Goal: Task Accomplishment & Management: Manage account settings

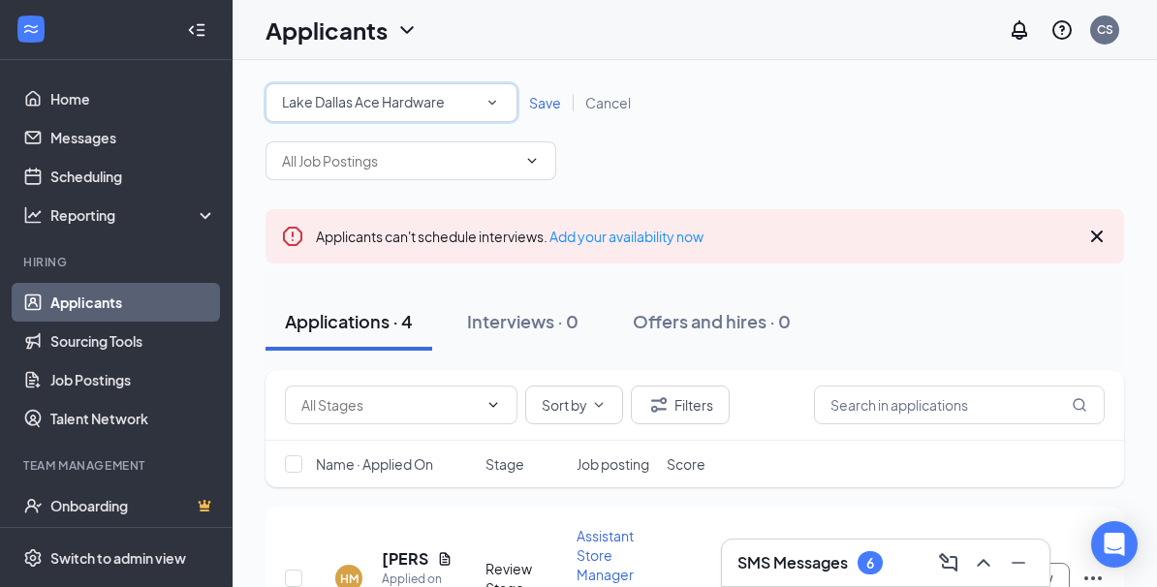
click at [497, 104] on icon "SmallChevronDown" at bounding box center [491, 102] width 17 height 17
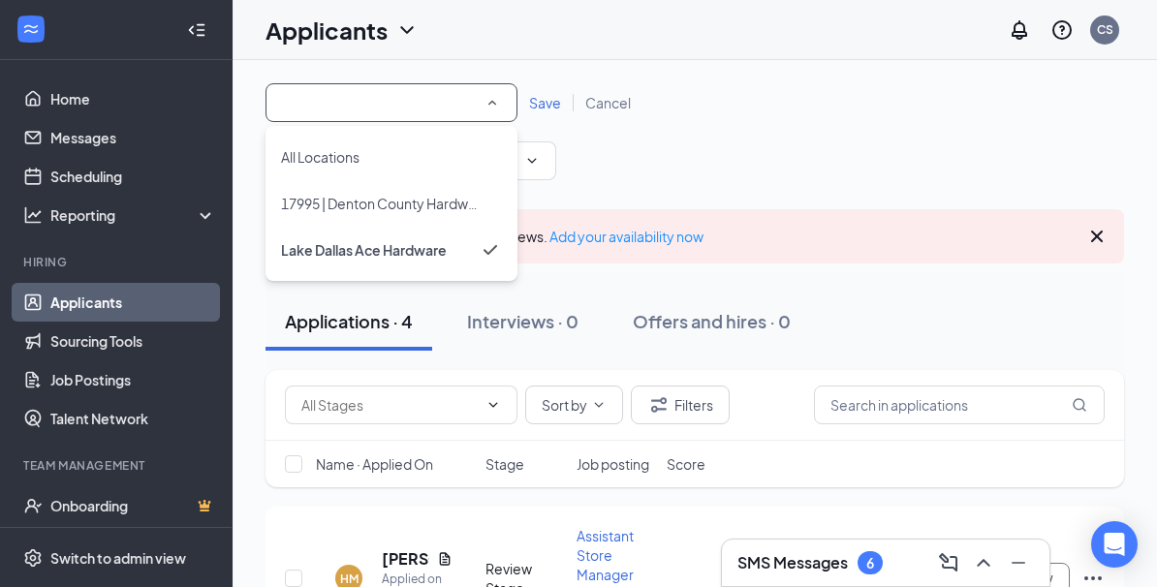
click at [491, 110] on icon "SmallChevronUp" at bounding box center [491, 102] width 17 height 17
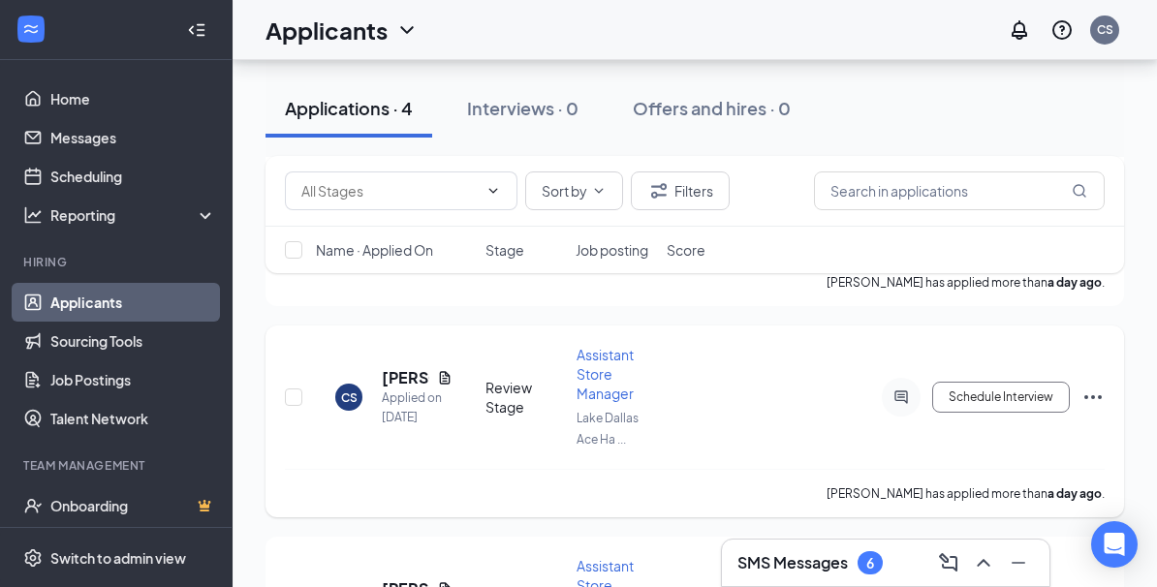
click at [395, 370] on h5 "[PERSON_NAME]" at bounding box center [405, 377] width 47 height 21
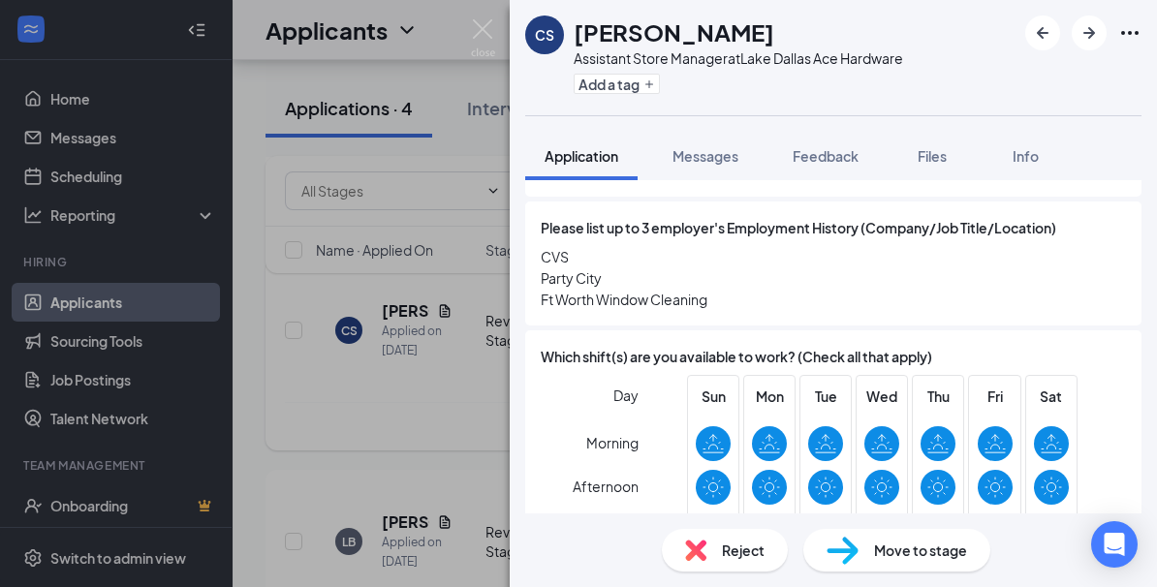
scroll to position [1525, 0]
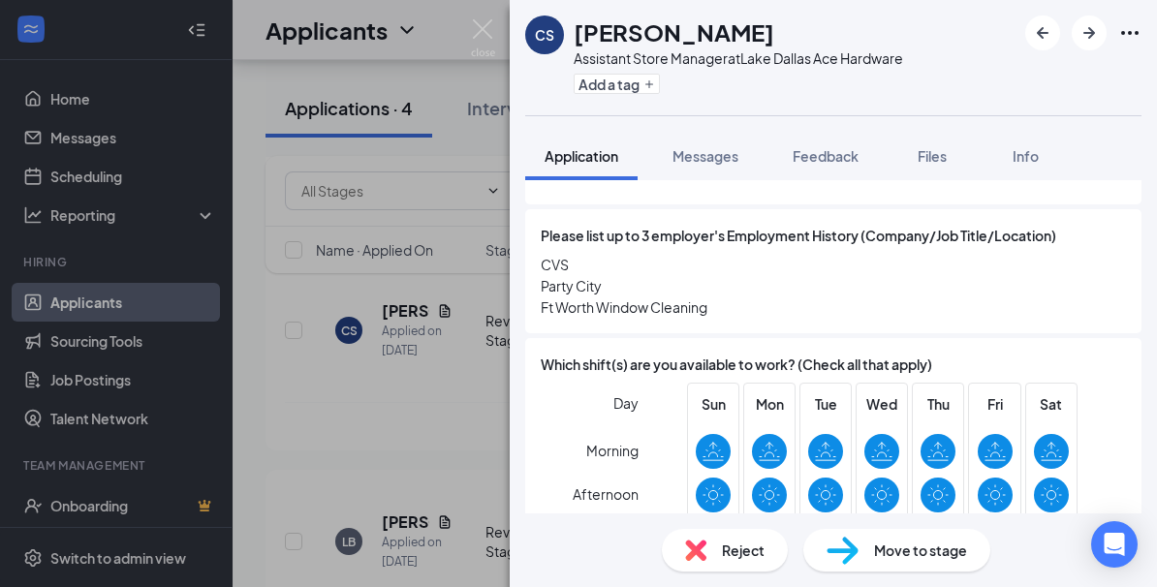
click at [485, 34] on img at bounding box center [483, 38] width 24 height 38
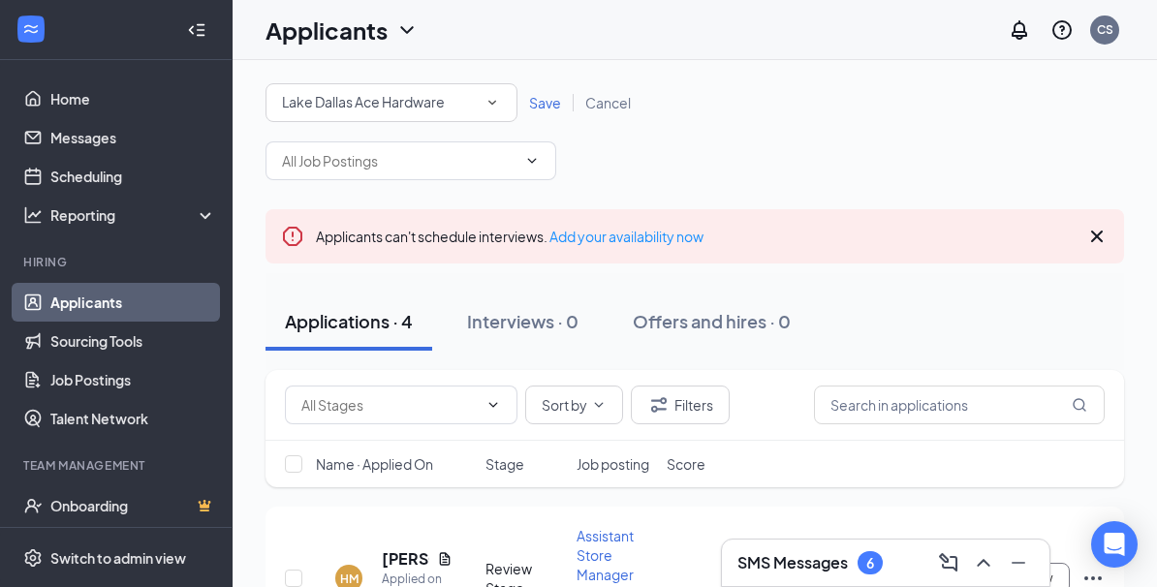
click at [1092, 236] on icon "Cross" at bounding box center [1096, 236] width 23 height 23
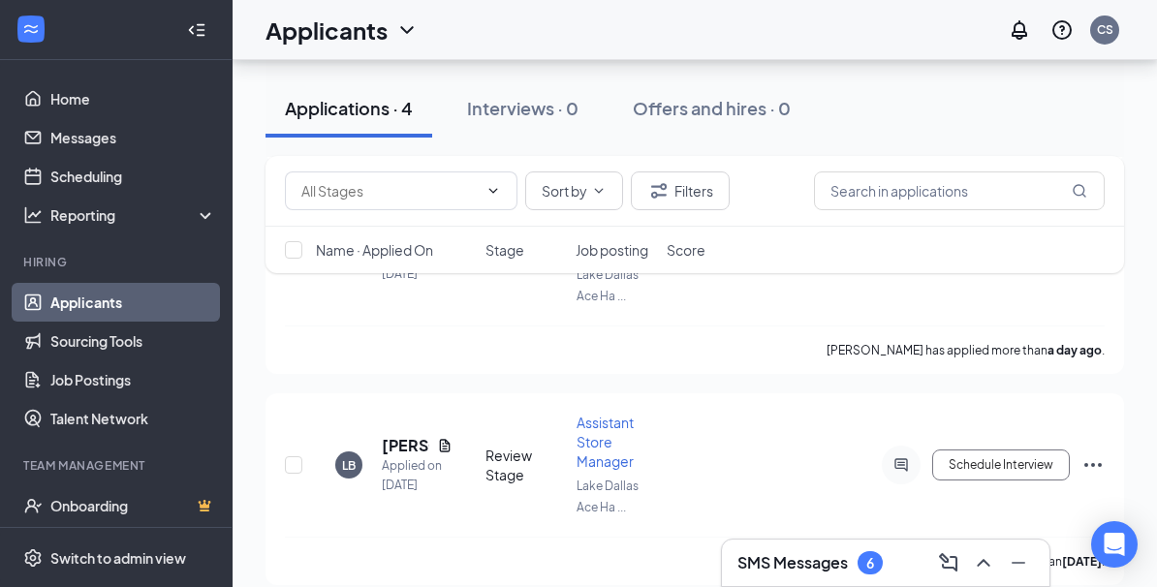
scroll to position [486, 0]
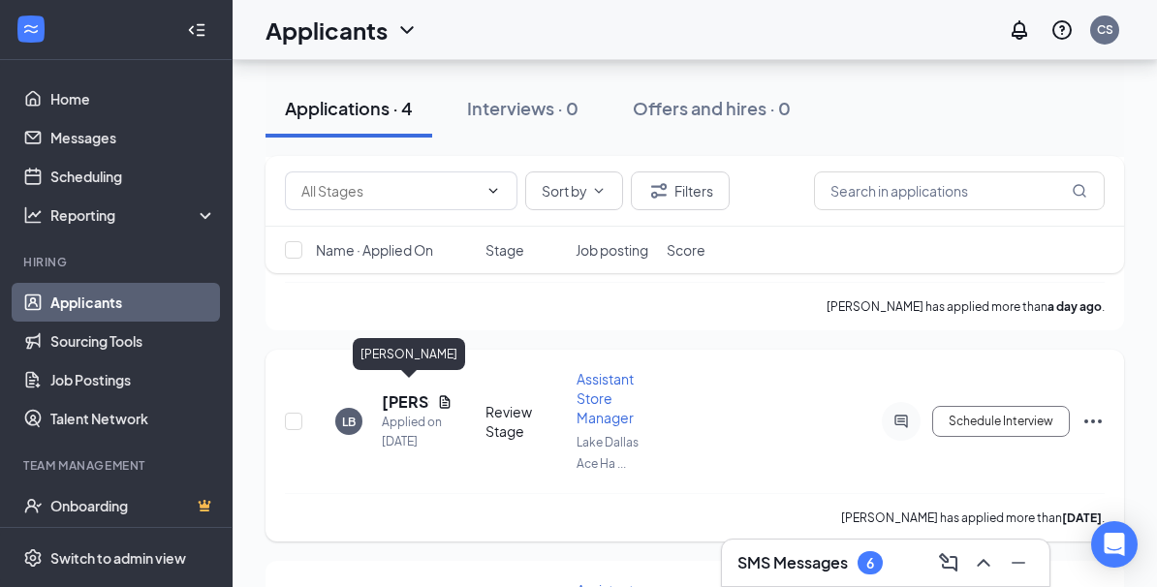
click at [610, 381] on span "Assistant Store Manager" at bounding box center [604, 398] width 57 height 56
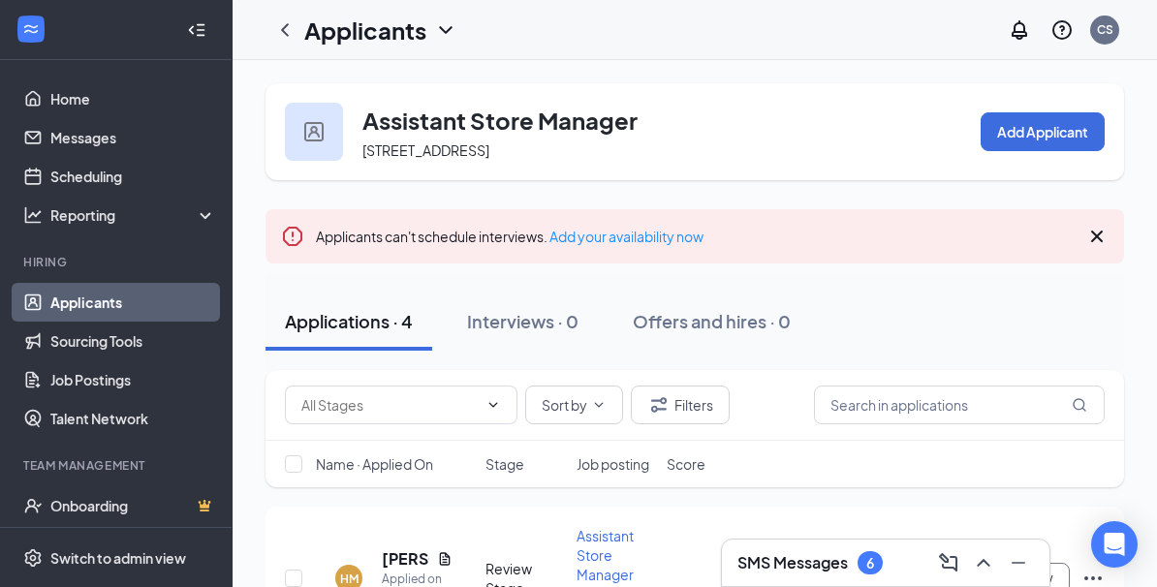
click at [1093, 245] on icon "Cross" at bounding box center [1096, 236] width 23 height 23
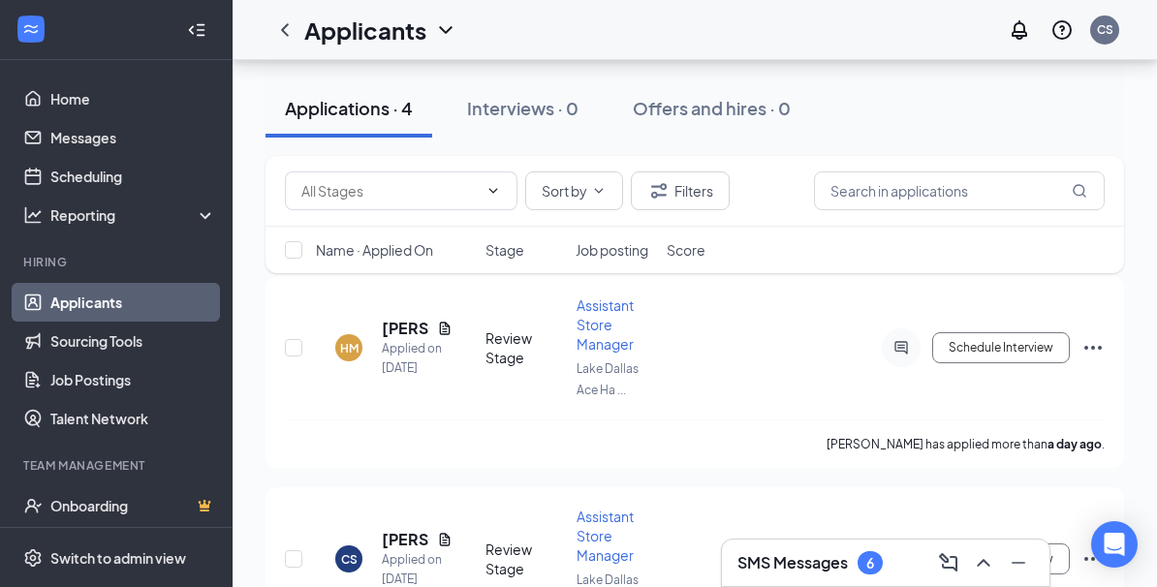
scroll to position [139, 0]
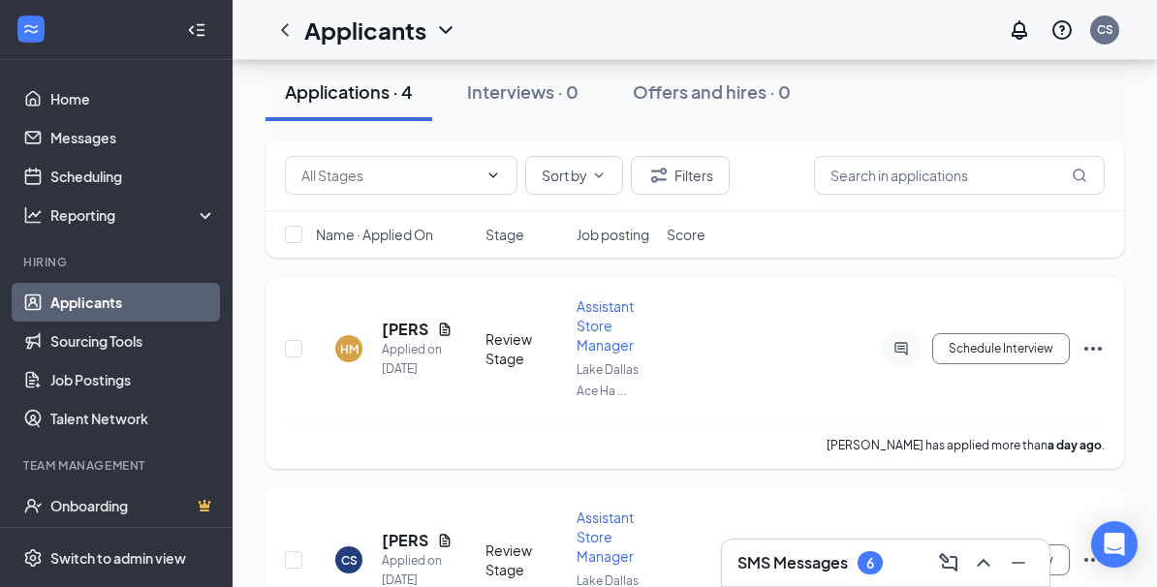
click at [386, 340] on h5 "[PERSON_NAME]" at bounding box center [405, 329] width 47 height 21
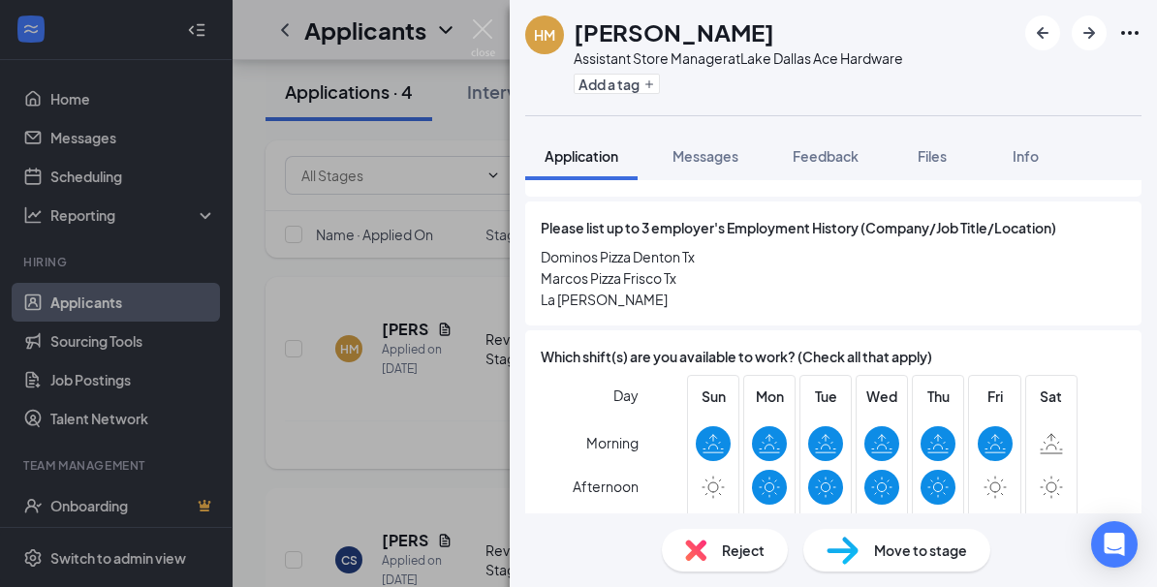
scroll to position [67, 0]
click at [743, 561] on span "Reject" at bounding box center [743, 550] width 43 height 21
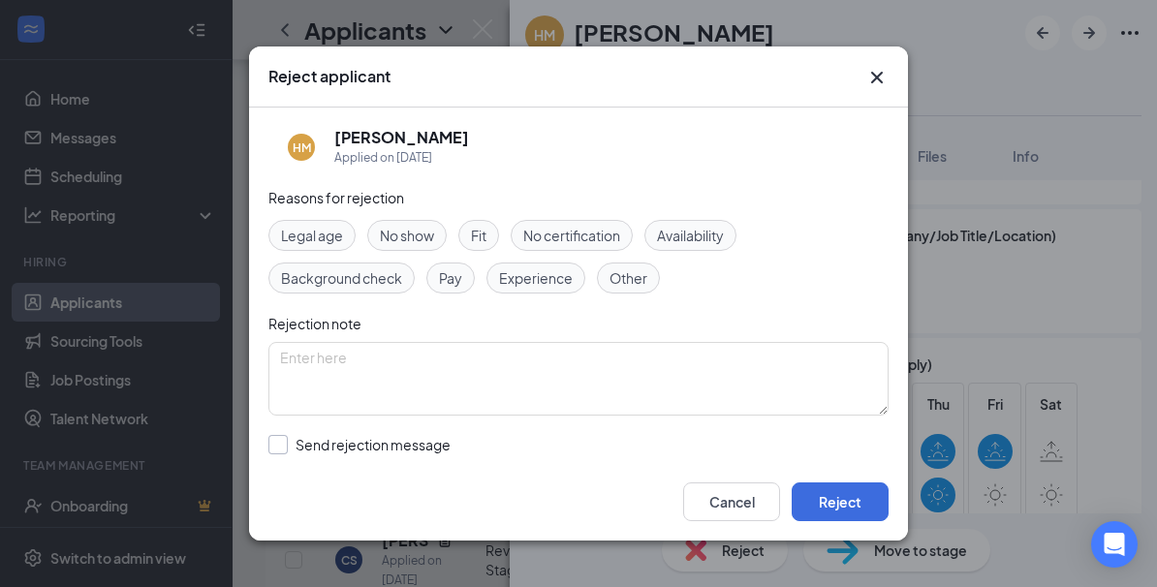
click at [274, 447] on input "Send rejection message If unchecked, the applicant will not receive a rejection…" at bounding box center [488, 456] width 441 height 43
checkbox input "true"
click at [869, 531] on span "Rejection Template - We'll Save Your Application" at bounding box center [578, 543] width 587 height 29
click at [687, 225] on span "Availability" at bounding box center [690, 235] width 67 height 21
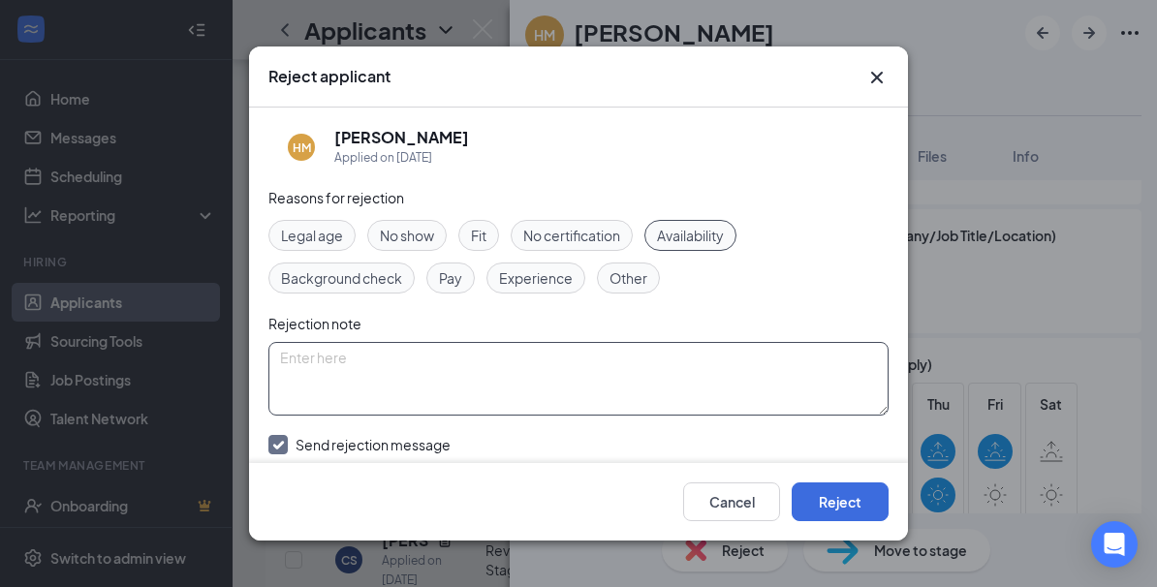
click at [330, 343] on textarea at bounding box center [578, 379] width 620 height 74
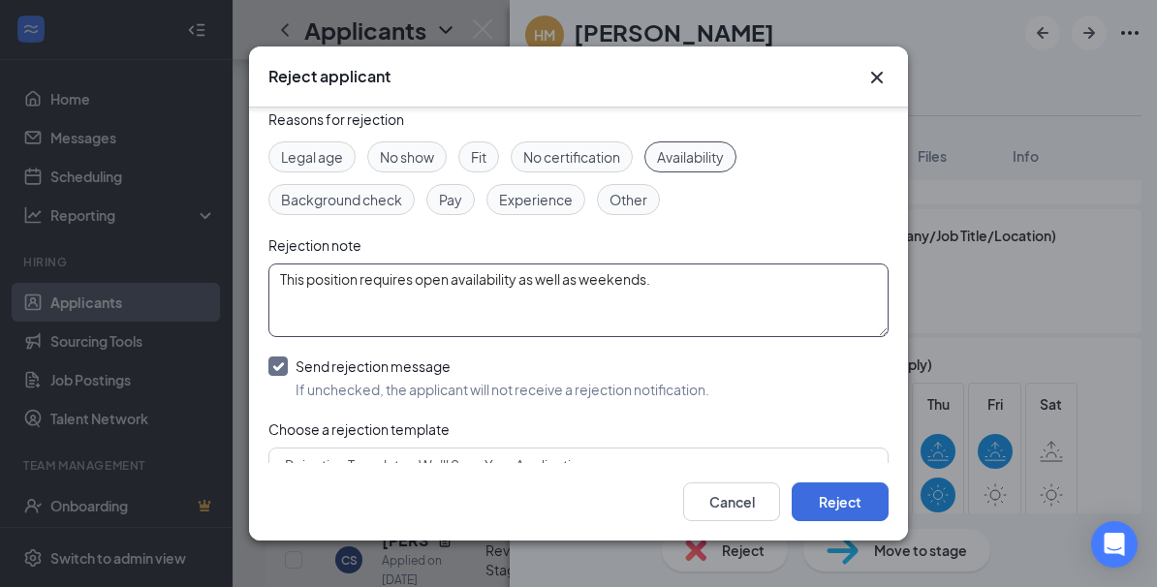
scroll to position [77, 0]
click at [869, 457] on span "Rejection Template - We'll Save Your Application" at bounding box center [578, 465] width 587 height 29
type textarea "This position requires open availability as well as weekends."
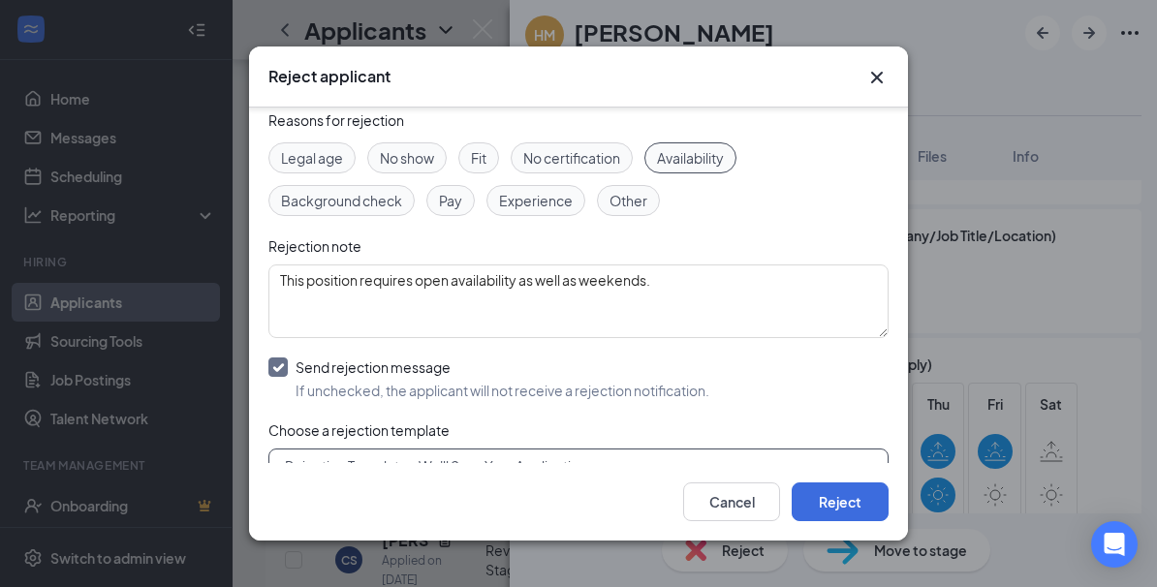
click at [873, 450] on div "Rejection Template - We'll Save Your Application" at bounding box center [578, 465] width 620 height 35
click at [888, 462] on div "[PERSON_NAME] Applied on [DATE] Reasons for rejection Legal age No show Fit No …" at bounding box center [578, 285] width 659 height 355
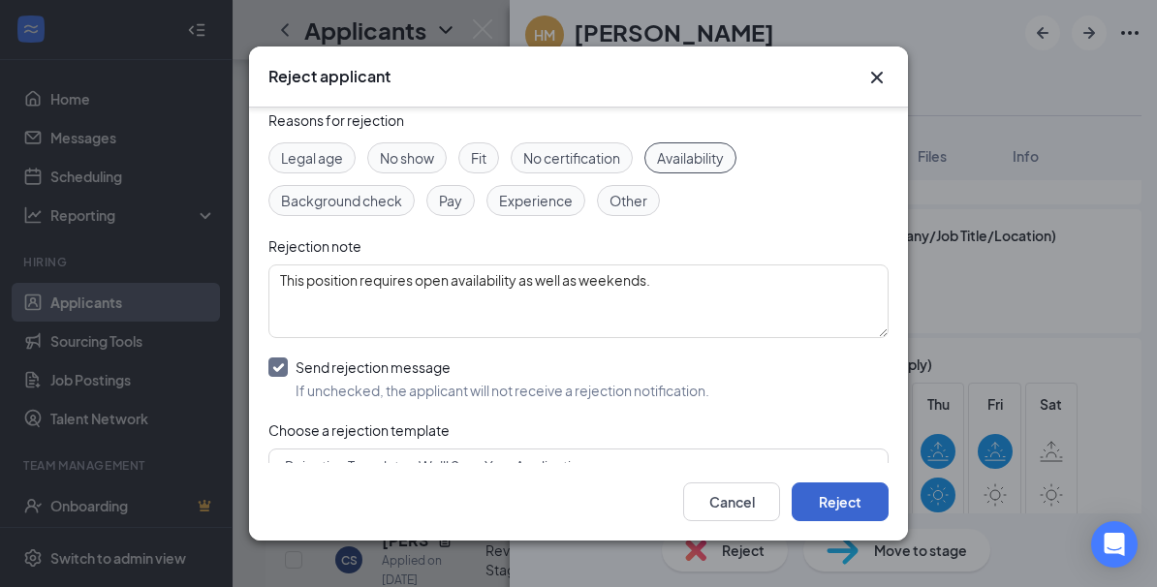
click at [841, 521] on button "Reject" at bounding box center [839, 501] width 97 height 39
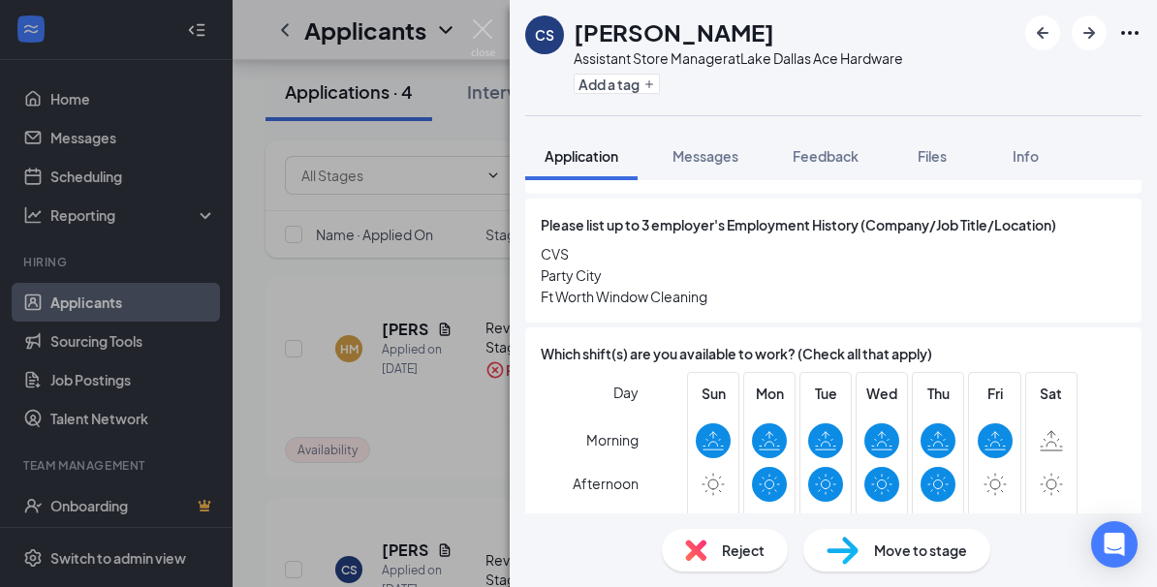
scroll to position [1525, 0]
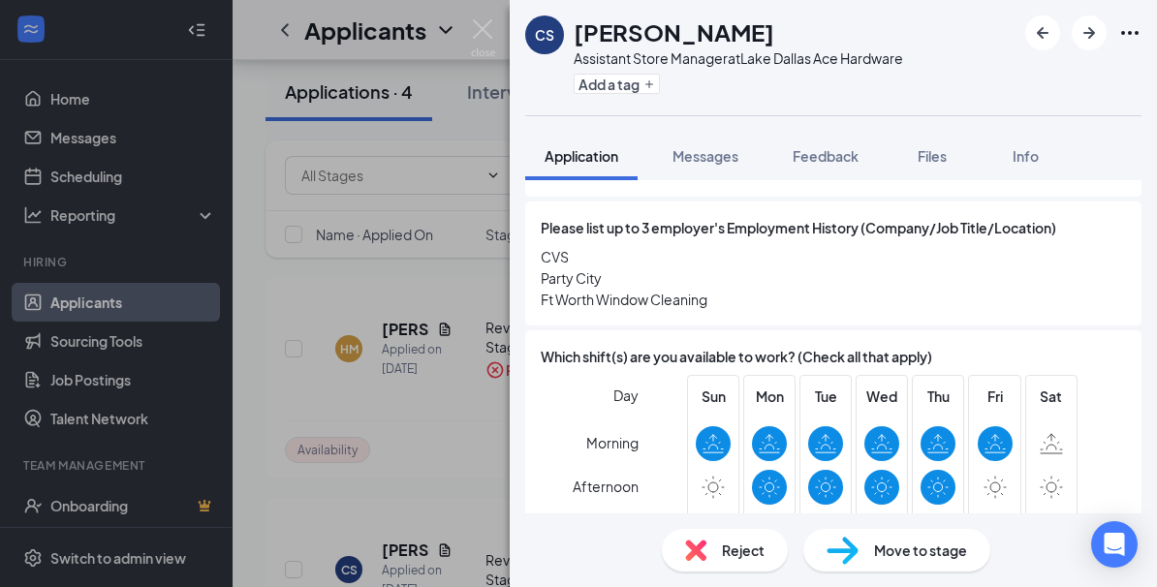
click at [409, 555] on div "CS [PERSON_NAME] Assistant Store Manager at [GEOGRAPHIC_DATA] Ace Hardware Add …" at bounding box center [578, 293] width 1157 height 587
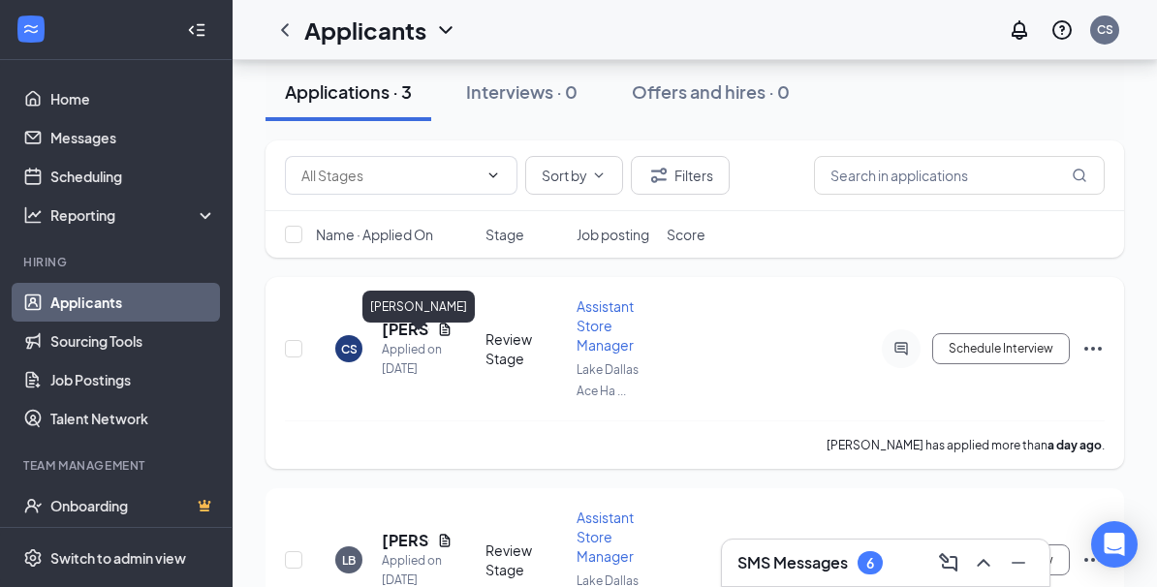
click at [426, 336] on h5 "[PERSON_NAME]" at bounding box center [405, 329] width 47 height 21
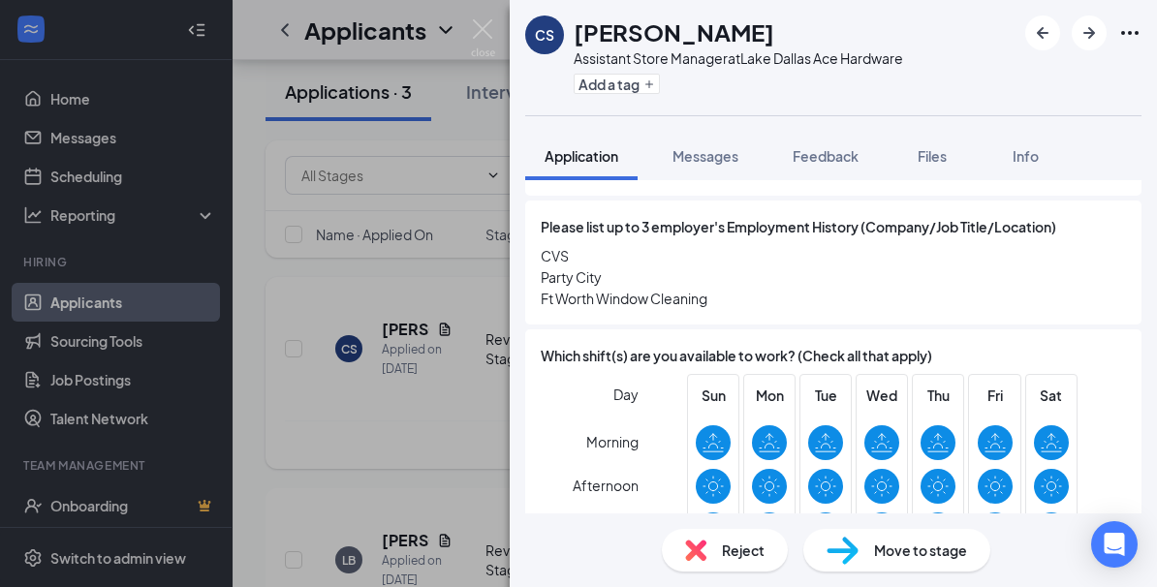
scroll to position [1525, 0]
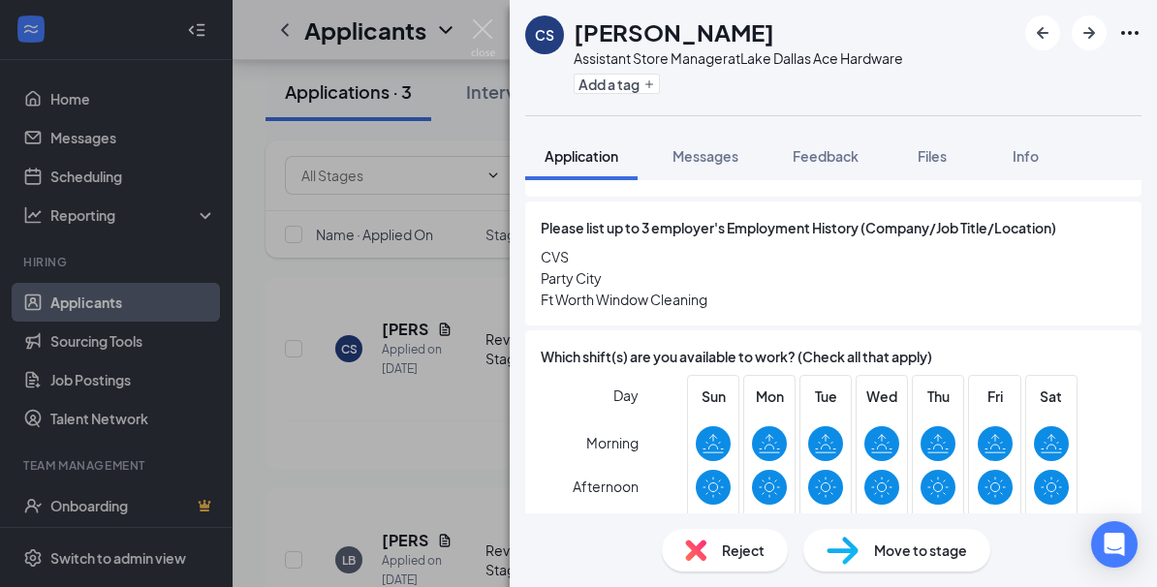
click at [390, 547] on div "CS [PERSON_NAME] Assistant Store Manager at [GEOGRAPHIC_DATA] Ace Hardware Add …" at bounding box center [578, 293] width 1157 height 587
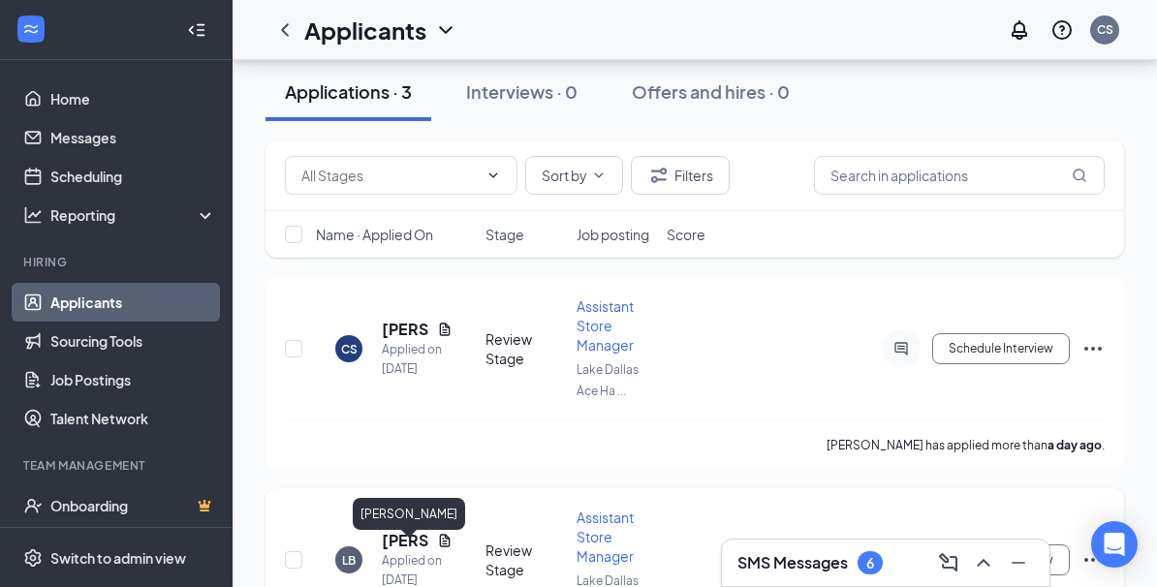
click at [386, 551] on h5 "[PERSON_NAME]" at bounding box center [405, 540] width 47 height 21
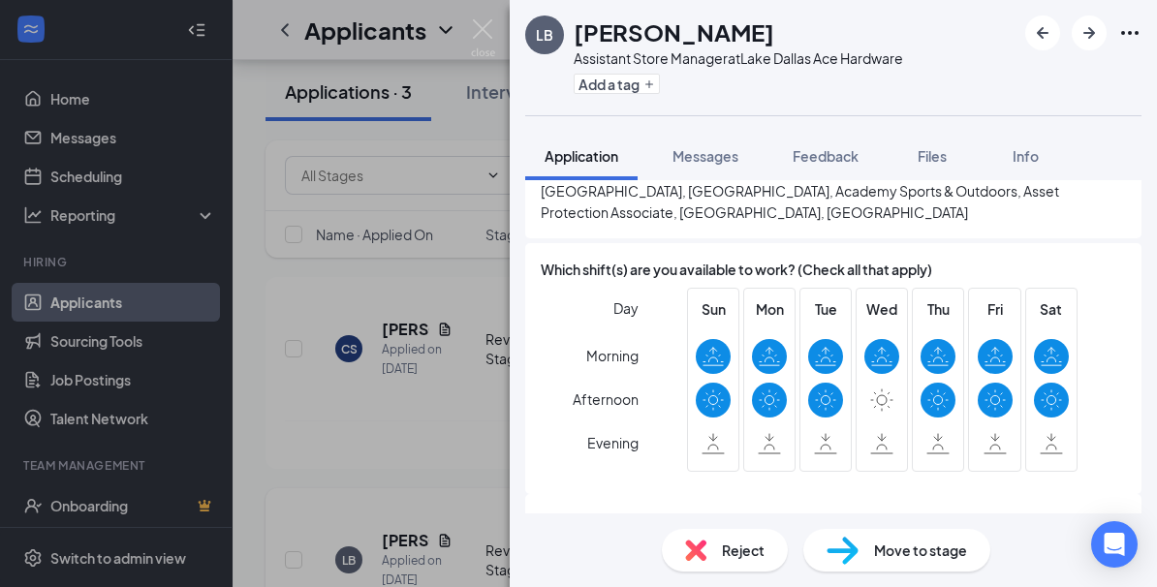
scroll to position [67, 0]
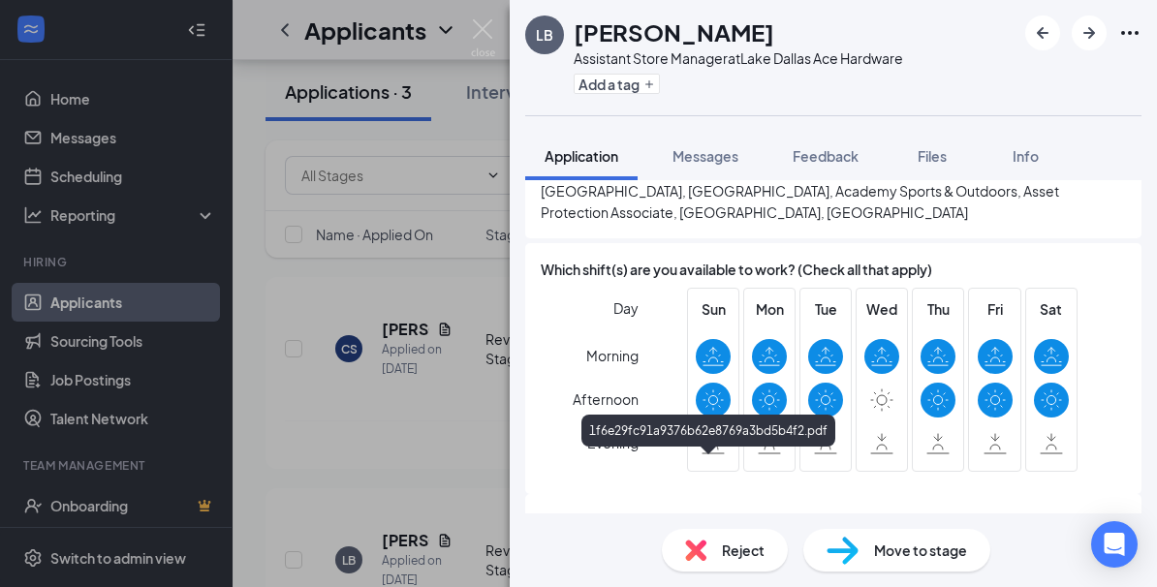
click at [703, 550] on div "1f6e29fc91a9376b62e8769a3bd5b4f2.pdf" at bounding box center [709, 559] width 314 height 18
